Goal: Task Accomplishment & Management: Manage account settings

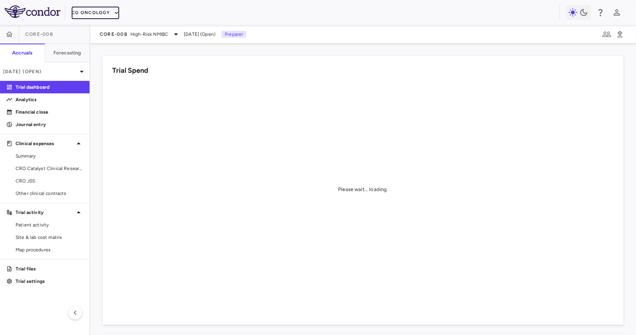
click at [93, 12] on button "CG Oncology" at bounding box center [96, 13] width 48 height 12
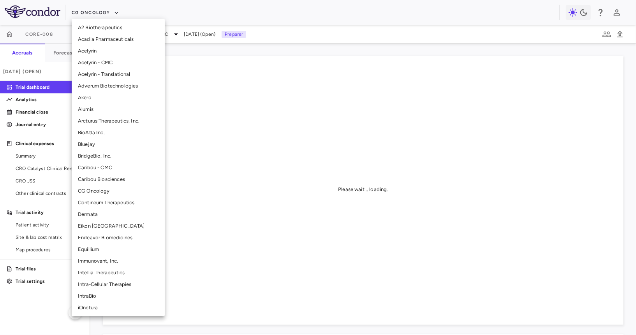
scroll to position [12, 0]
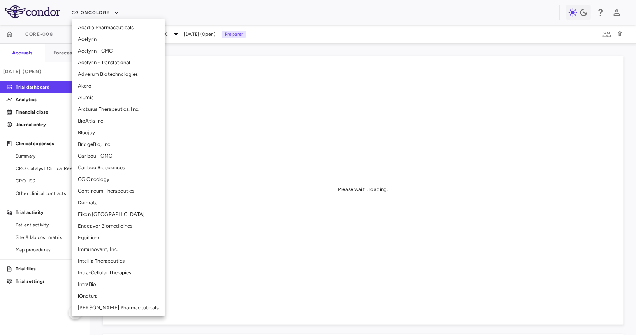
click at [108, 261] on li "Intellia Therapeutics" at bounding box center [118, 262] width 93 height 12
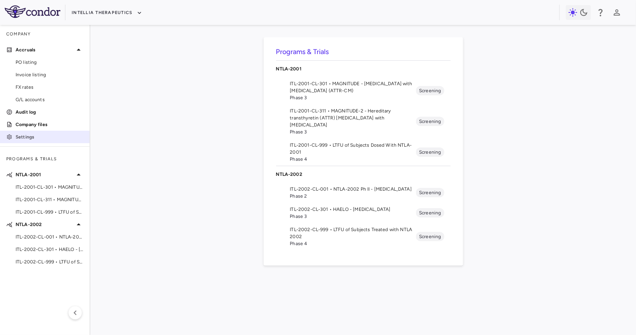
click at [30, 135] on p "Settings" at bounding box center [50, 137] width 68 height 7
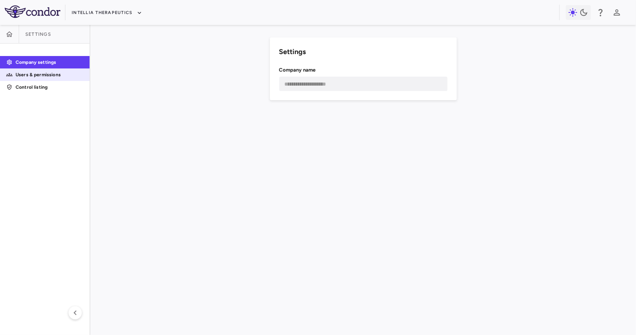
click at [74, 73] on p "Users & permissions" at bounding box center [50, 74] width 68 height 7
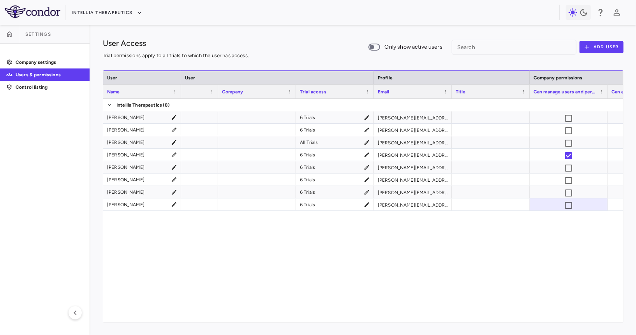
scroll to position [0, 85]
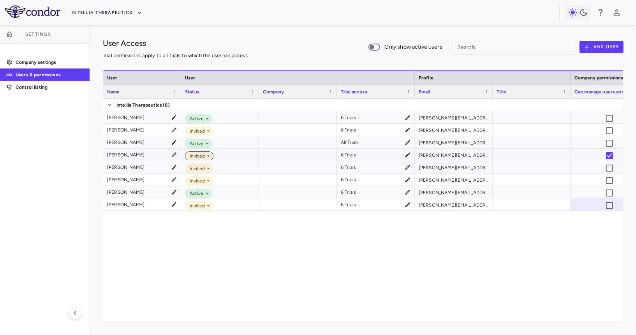
click at [201, 154] on span "Invited" at bounding box center [196, 156] width 18 height 7
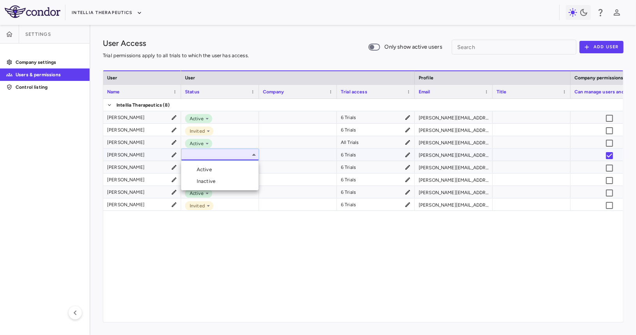
click at [278, 48] on div at bounding box center [318, 167] width 636 height 335
